Goal: Check status: Check status

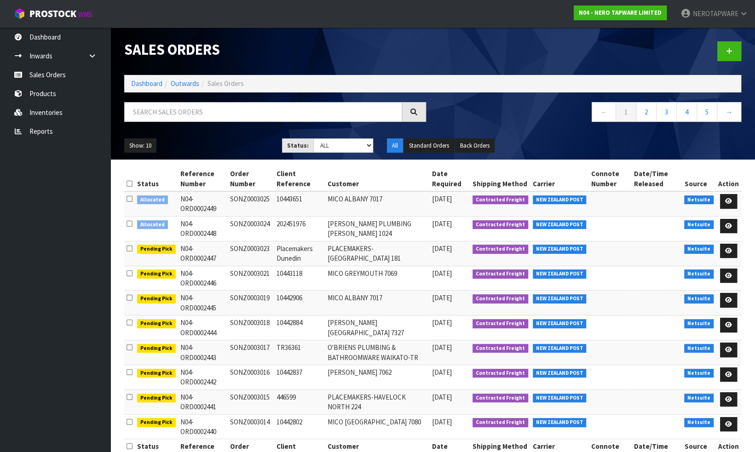
click at [251, 221] on td "SONZ0003024" at bounding box center [251, 228] width 46 height 25
copy td "SONZ0003024"
drag, startPoint x: 49, startPoint y: 131, endPoint x: 101, endPoint y: 135, distance: 52.7
click at [49, 131] on link "Reports" at bounding box center [55, 131] width 110 height 19
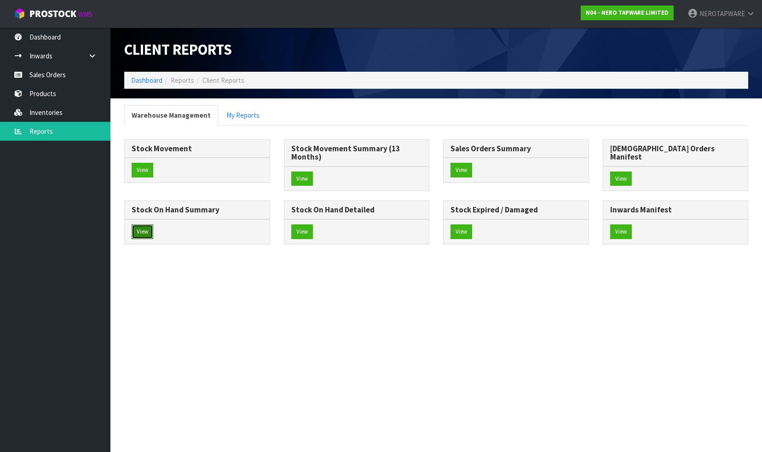
click at [153, 225] on button "View" at bounding box center [143, 232] width 22 height 15
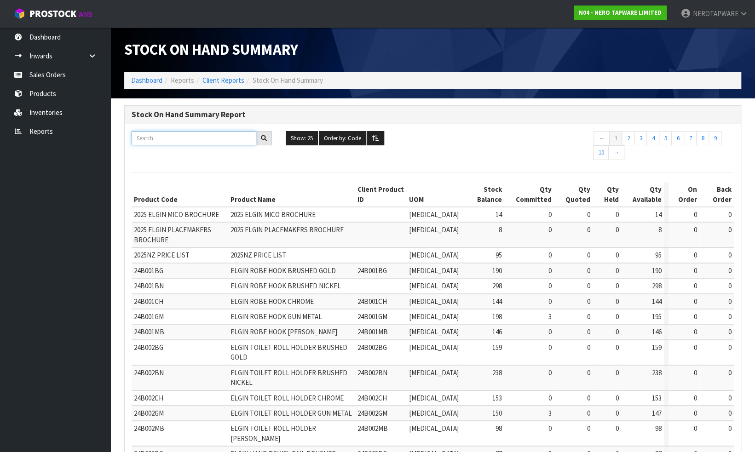
click at [192, 138] on input "text" at bounding box center [194, 138] width 125 height 14
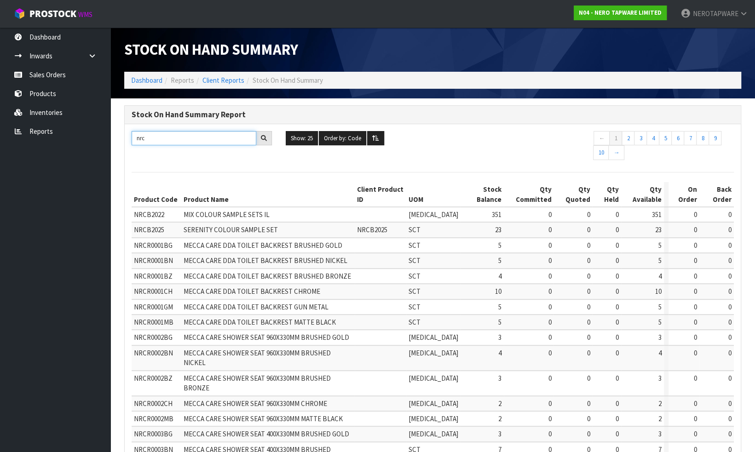
type input "nrc"
drag, startPoint x: 439, startPoint y: 212, endPoint x: 534, endPoint y: 210, distance: 94.8
click at [534, 210] on tr "NRCB2022 MIX COLOUR SAMPLE SETS IL [MEDICAL_DATA] 351 0 0 0 351 0 0" at bounding box center [433, 214] width 602 height 15
